Goal: Navigation & Orientation: Find specific page/section

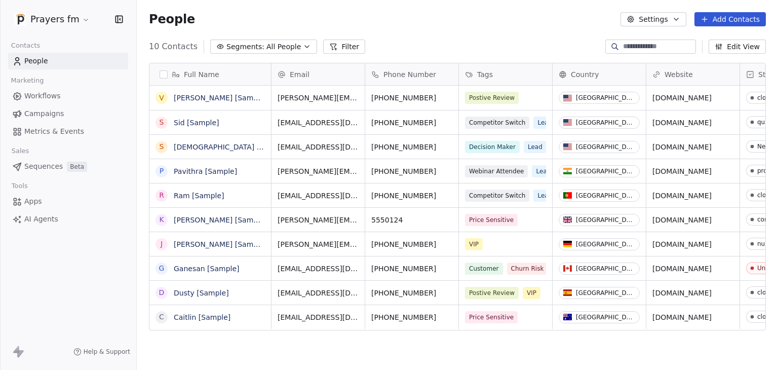
scroll to position [317, 633]
click at [40, 23] on html "Prayers fm Contacts People Marketing Workflows Campaigns Metrics & Events Sales…" at bounding box center [389, 185] width 778 height 370
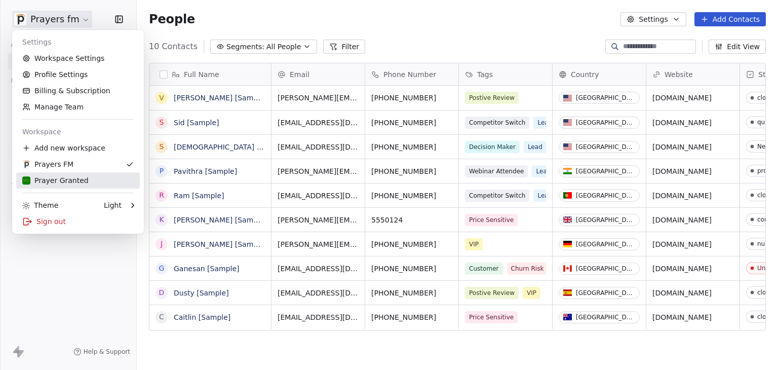
click at [84, 180] on div "Prayer Granted" at bounding box center [77, 180] width 111 height 10
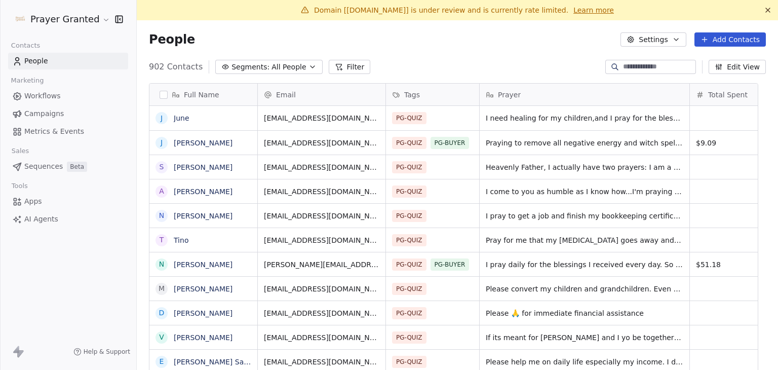
scroll to position [317, 625]
drag, startPoint x: 349, startPoint y: 13, endPoint x: 411, endPoint y: 14, distance: 61.8
click at [411, 14] on span "Domain [[DOMAIN_NAME]] is under review and is currently rate limited." at bounding box center [441, 10] width 254 height 8
copy span "[DOMAIN_NAME]"
click at [449, 42] on div "People Settings Add Contacts" at bounding box center [457, 39] width 617 height 14
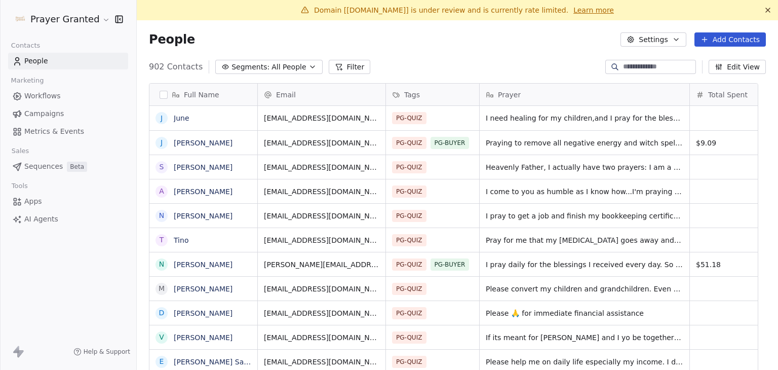
click at [573, 10] on link "Learn more" at bounding box center [593, 10] width 41 height 10
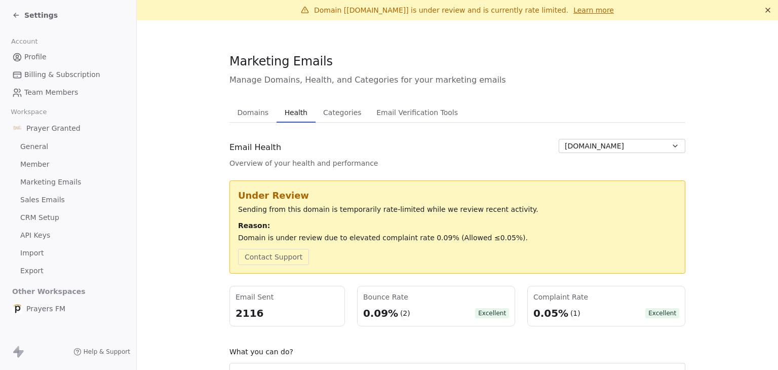
click at [41, 14] on span "Settings" at bounding box center [40, 15] width 33 height 10
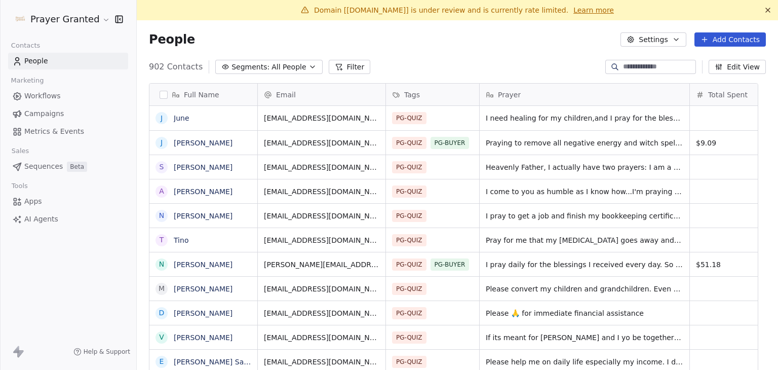
scroll to position [317, 625]
click at [65, 15] on html "Prayer Granted Contacts People Marketing Workflows Campaigns Metrics & Events S…" at bounding box center [389, 185] width 778 height 370
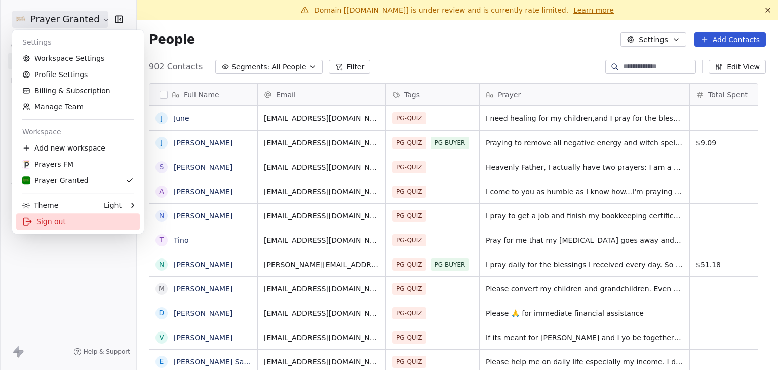
click at [54, 223] on div "Sign out" at bounding box center [78, 221] width 124 height 16
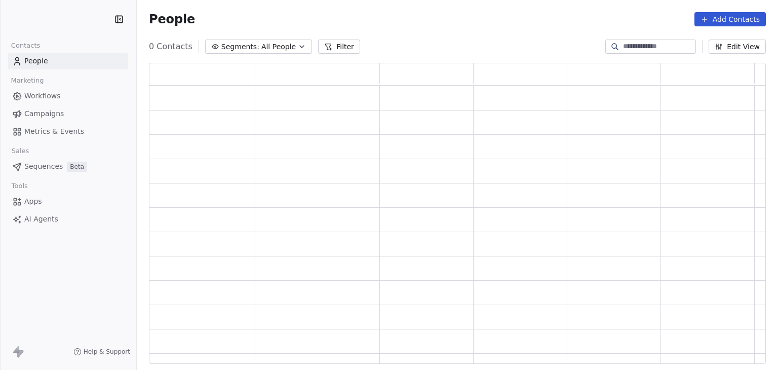
scroll to position [293, 609]
